Goal: Go to known website: Go to known website

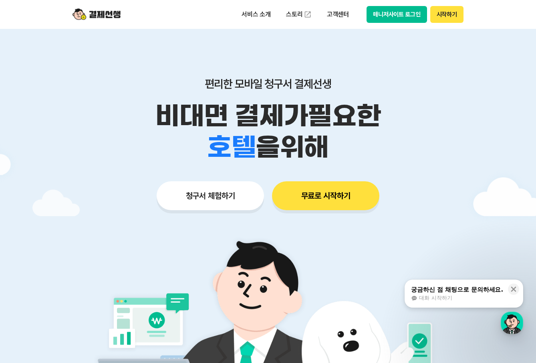
click at [109, 9] on img at bounding box center [97, 14] width 48 height 15
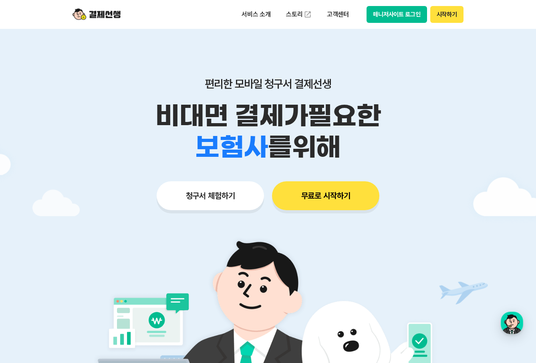
drag, startPoint x: 92, startPoint y: 15, endPoint x: 95, endPoint y: 4, distance: 11.4
click at [92, 15] on img at bounding box center [97, 14] width 48 height 15
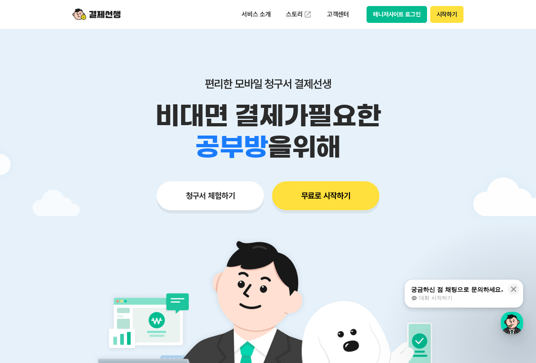
click at [108, 13] on img at bounding box center [97, 14] width 48 height 15
click at [399, 14] on button "매니저사이트 로그인" at bounding box center [397, 14] width 61 height 17
